Goal: Task Accomplishment & Management: Manage account settings

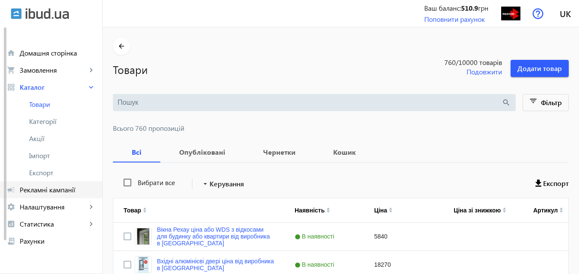
click at [56, 187] on span "Рекламні кампанії" at bounding box center [58, 189] width 76 height 9
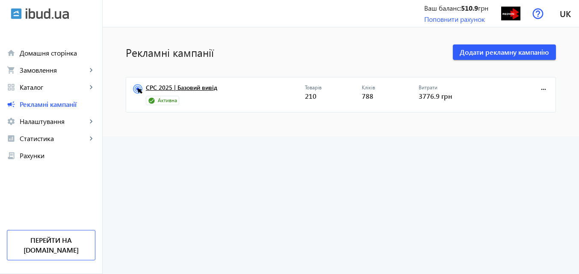
click at [205, 87] on link "CPC 2025 | Базовий вивід" at bounding box center [225, 90] width 159 height 12
